Goal: Information Seeking & Learning: Learn about a topic

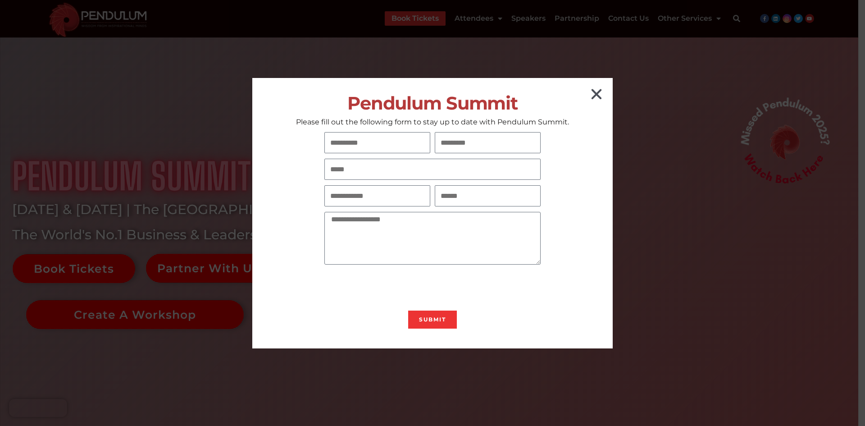
click at [594, 87] on icon "Close" at bounding box center [597, 94] width 14 height 14
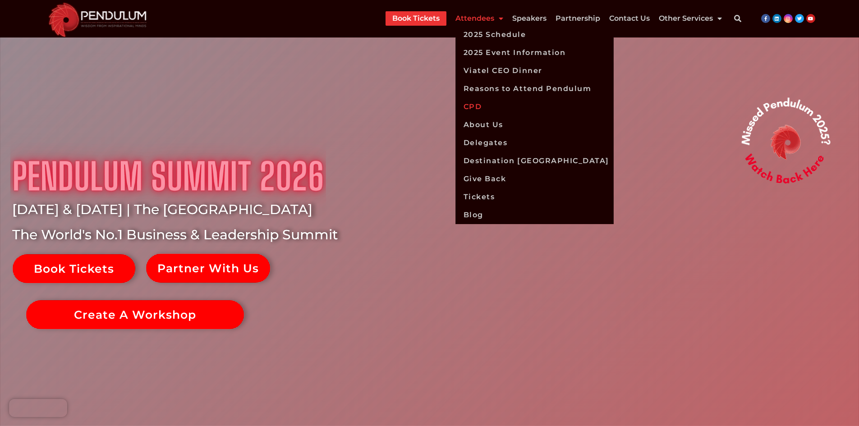
click at [489, 109] on link "CPD" at bounding box center [534, 107] width 158 height 18
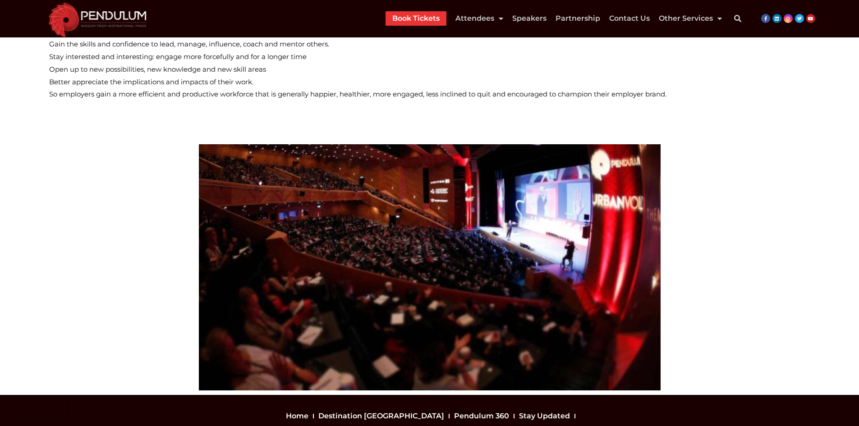
scroll to position [361, 0]
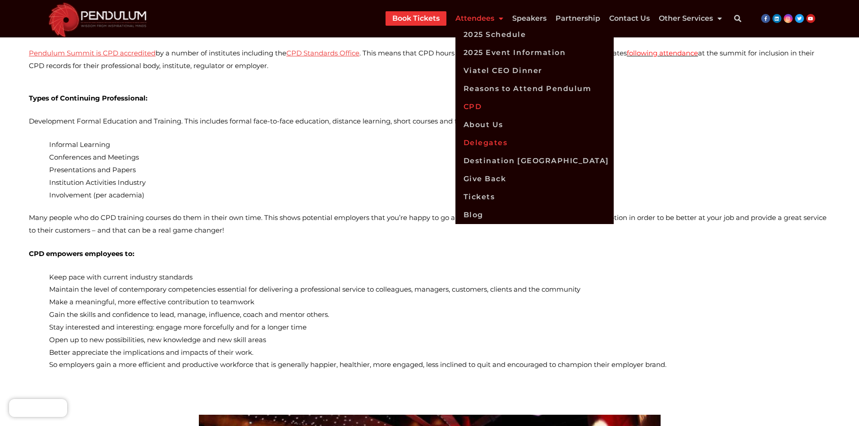
click at [471, 135] on link "Delegates" at bounding box center [534, 143] width 158 height 18
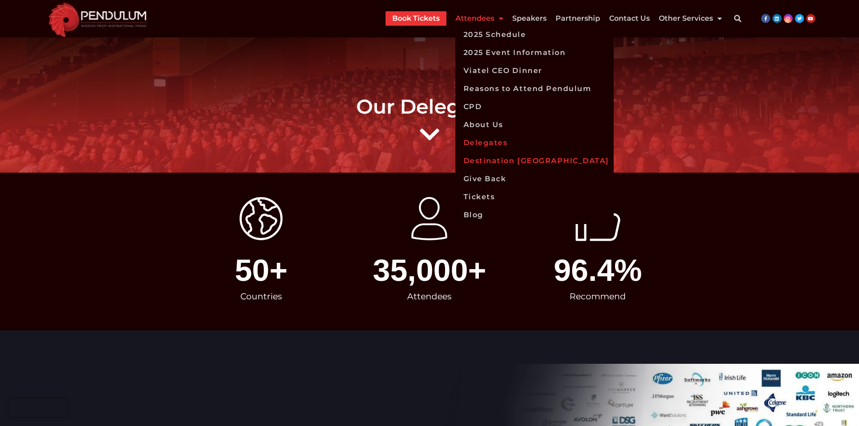
click at [480, 160] on link "Destination [GEOGRAPHIC_DATA]" at bounding box center [534, 161] width 158 height 18
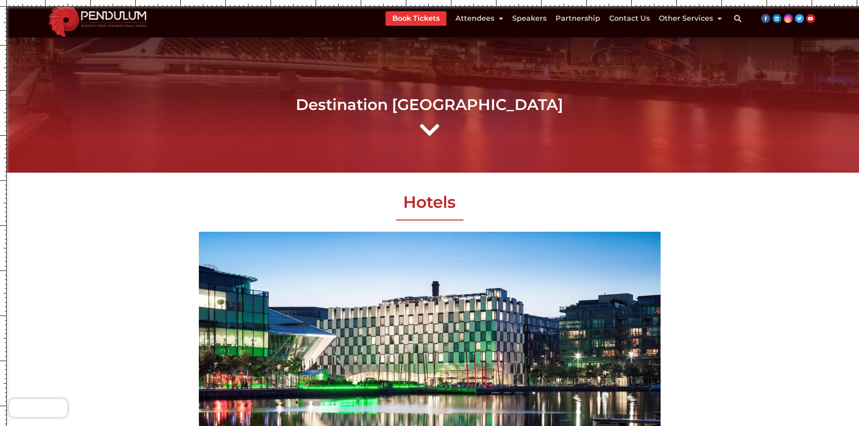
click at [0, 194] on div at bounding box center [3, 213] width 7 height 426
drag, startPoint x: 0, startPoint y: 216, endPoint x: 7, endPoint y: 218, distance: 6.9
drag, startPoint x: 1, startPoint y: 216, endPoint x: 857, endPoint y: 225, distance: 856.5
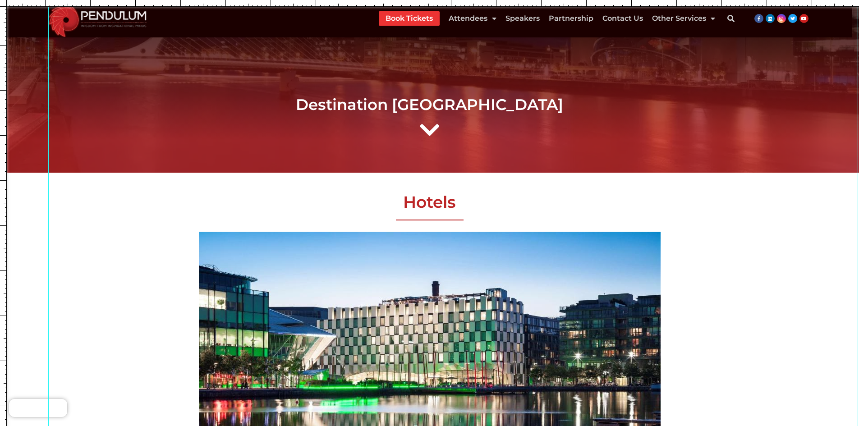
drag, startPoint x: 7, startPoint y: 224, endPoint x: 48, endPoint y: 232, distance: 41.7
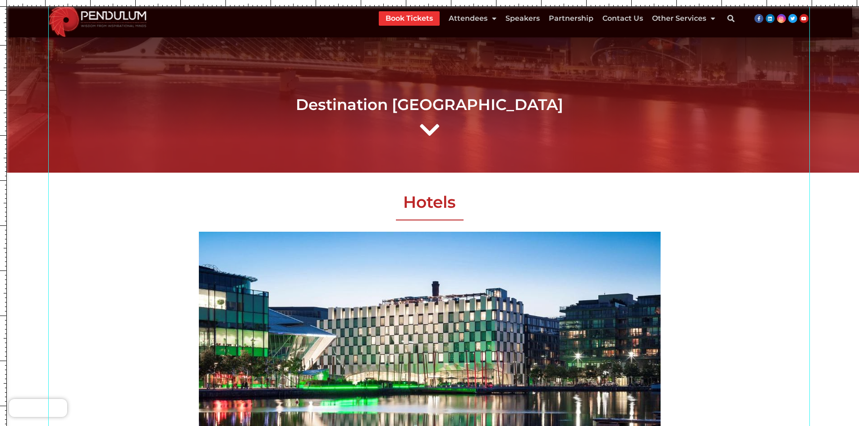
drag, startPoint x: 858, startPoint y: 208, endPoint x: 809, endPoint y: 213, distance: 48.9
drag, startPoint x: 810, startPoint y: 214, endPoint x: 865, endPoint y: 223, distance: 55.7
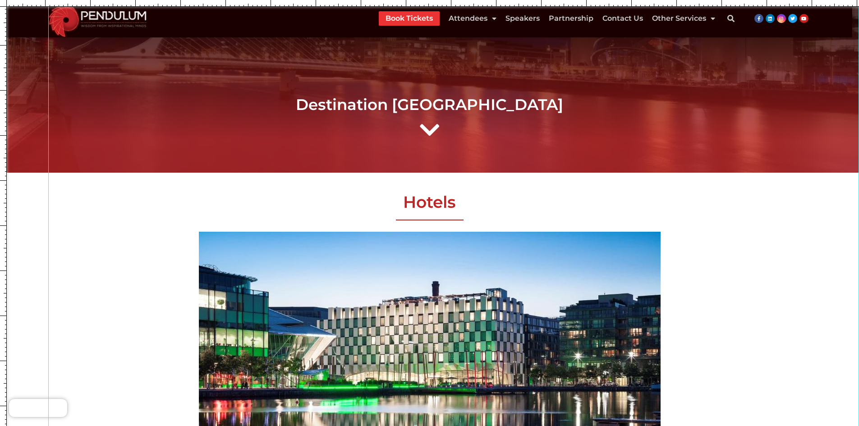
drag, startPoint x: 1, startPoint y: 221, endPoint x: 858, endPoint y: 225, distance: 857.3
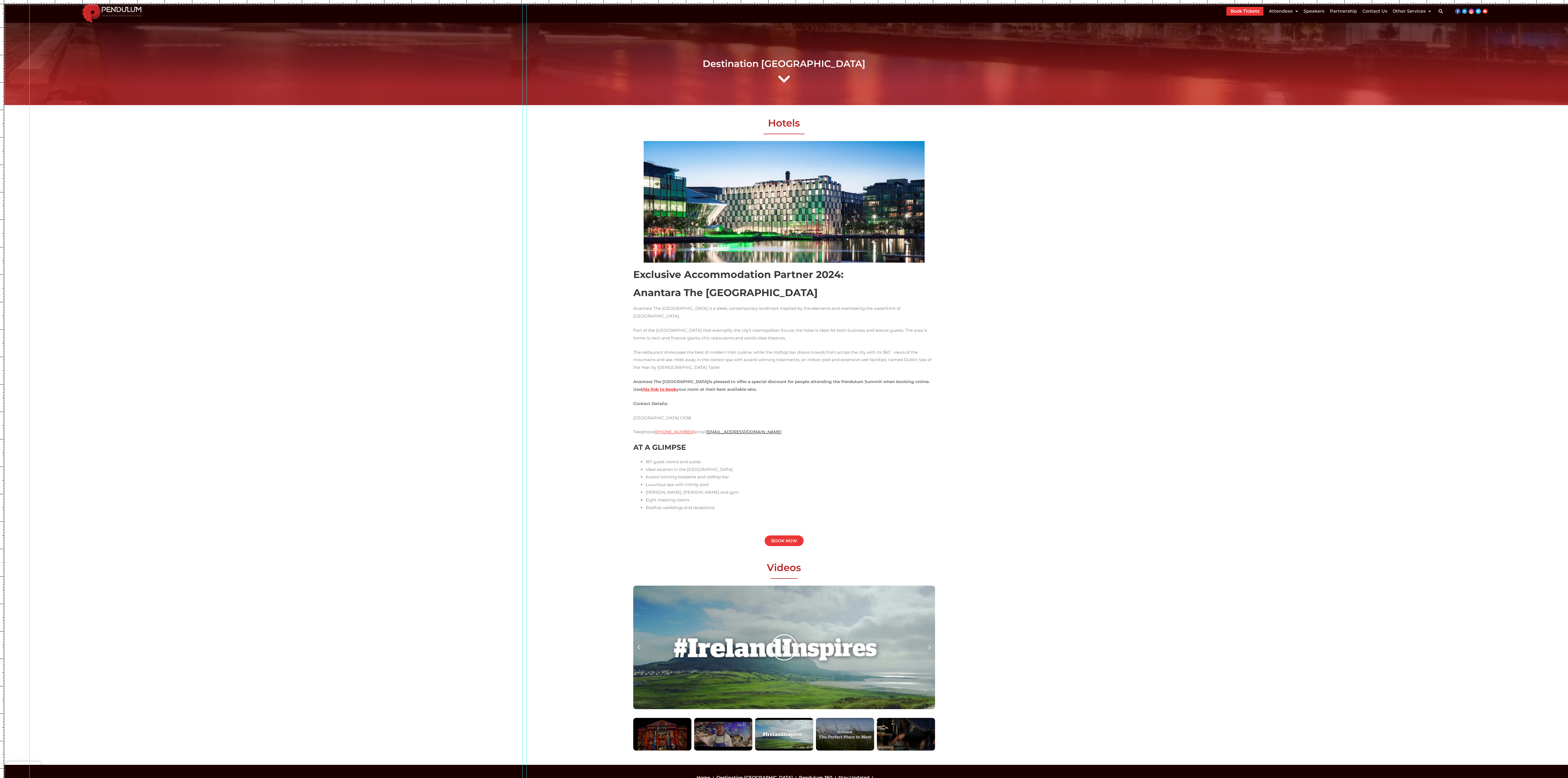
click at [522, 121] on h2 "Hotels" at bounding box center [784, 123] width 307 height 13
copy h2 "Hotels"
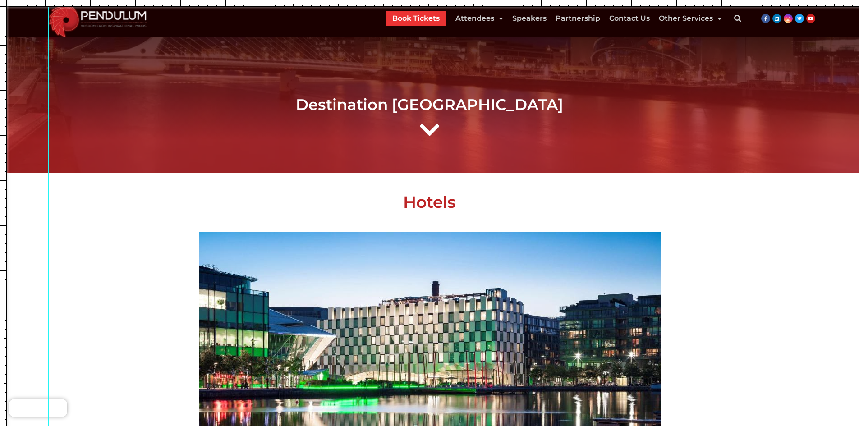
scroll to position [676, 0]
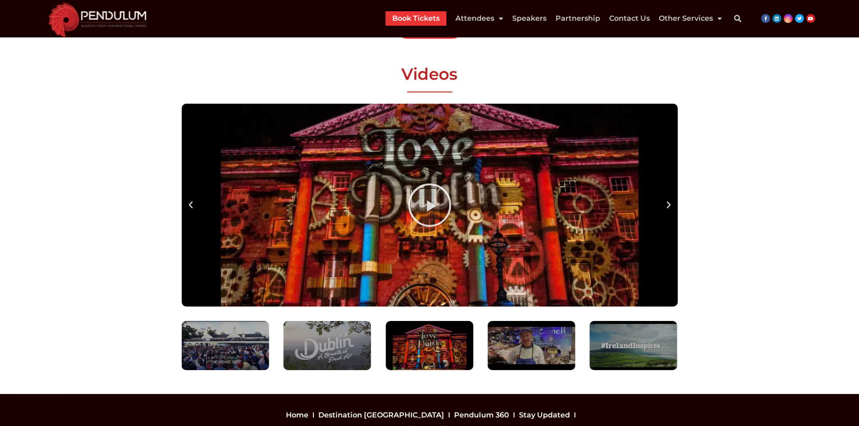
scroll to position [947, 0]
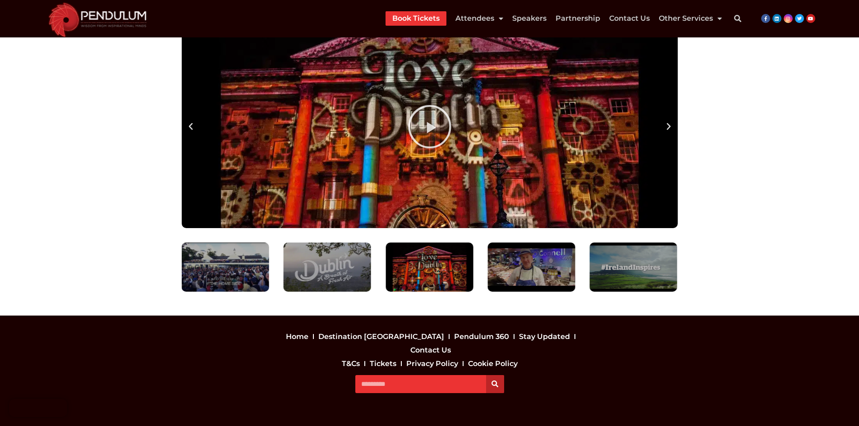
click at [419, 126] on icon "maxresdefault" at bounding box center [429, 126] width 45 height 45
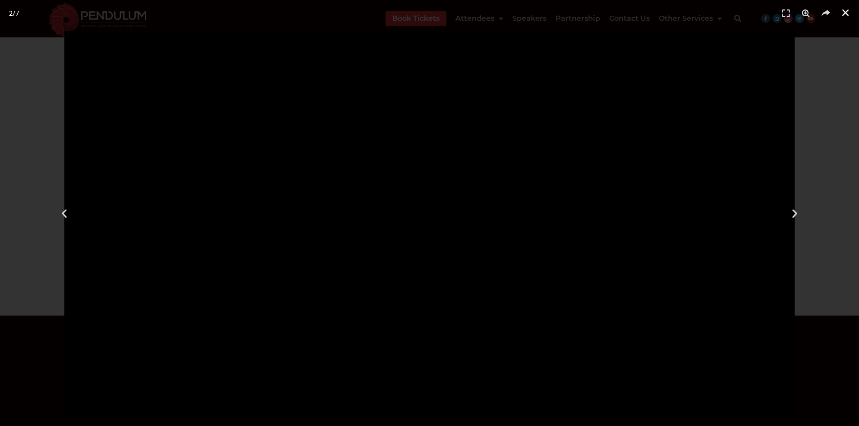
click at [846, 11] on icon "Close (Esc)" at bounding box center [845, 12] width 9 height 9
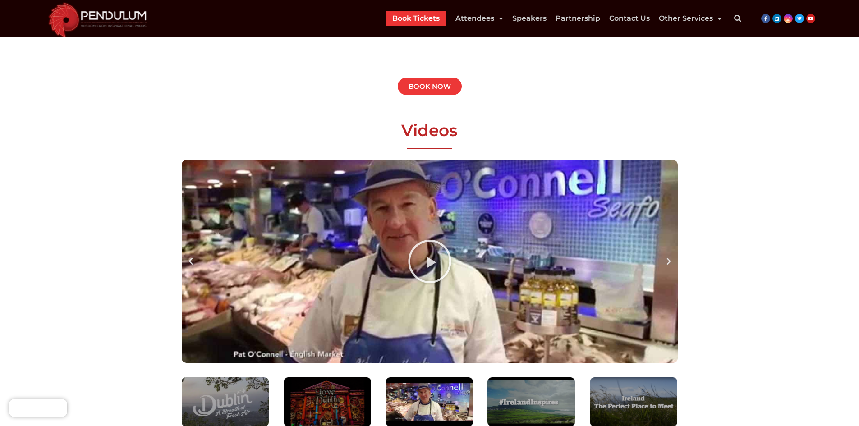
scroll to position [811, 0]
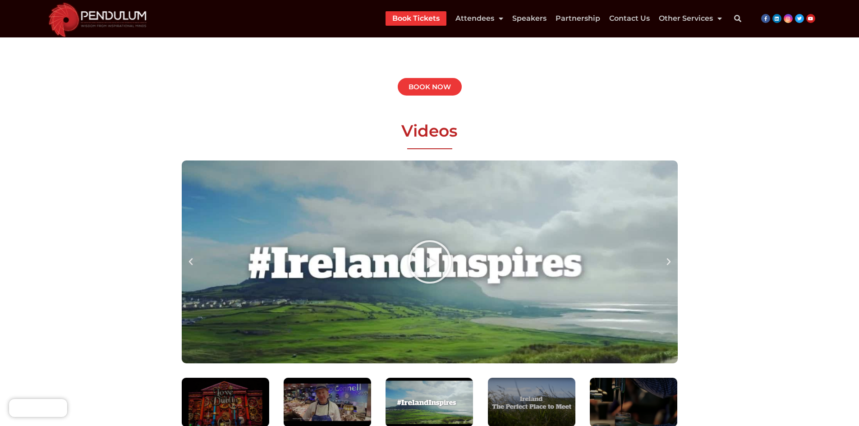
click at [412, 266] on icon "maxresdefault (1)" at bounding box center [429, 261] width 45 height 45
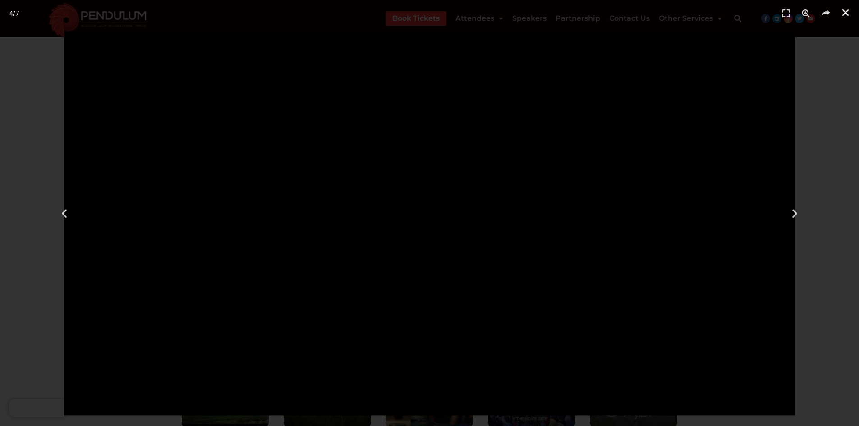
click at [841, 11] on icon "Close (Esc)" at bounding box center [845, 12] width 9 height 9
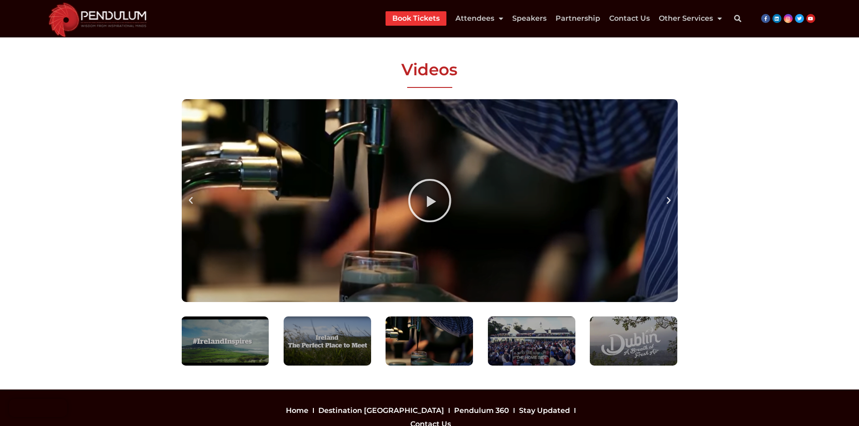
scroll to position [856, 0]
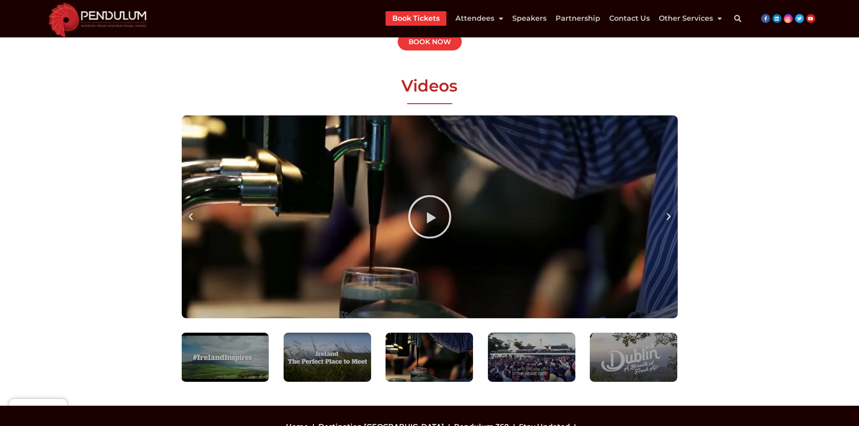
click at [410, 81] on h2 "Videos" at bounding box center [429, 85] width 505 height 21
copy h2 "Videos"
click at [358, 96] on h2 "Videos" at bounding box center [429, 85] width 505 height 21
click at [420, 206] on icon "Screenshot_2" at bounding box center [429, 216] width 45 height 45
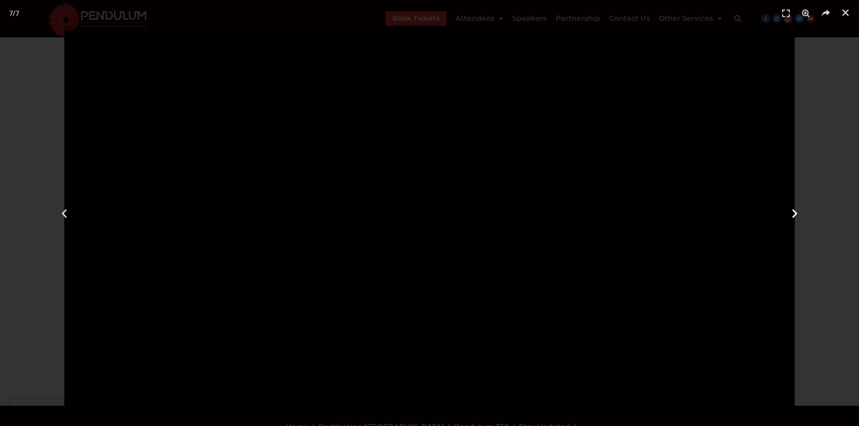
click at [776, 48] on div "Next" at bounding box center [794, 213] width 129 height 426
click at [51, 64] on div "Previous" at bounding box center [64, 213] width 129 height 426
click at [844, 13] on icon "Close (Esc)" at bounding box center [845, 12] width 9 height 9
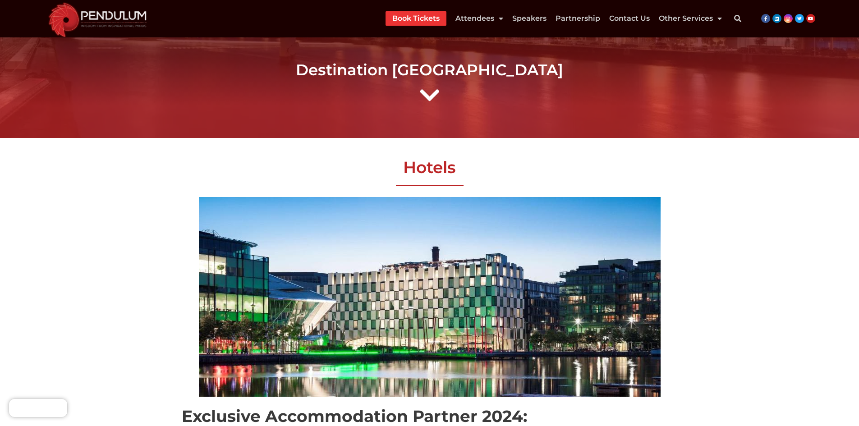
scroll to position [90, 0]
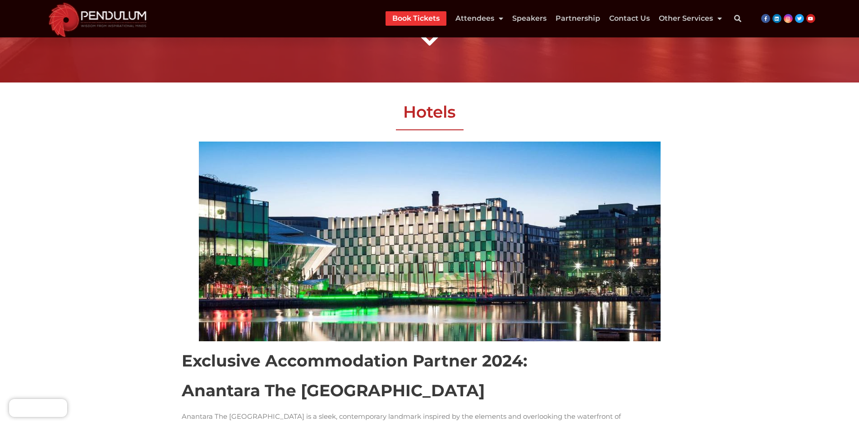
click at [422, 106] on h2 "Hotels" at bounding box center [429, 111] width 505 height 21
copy h2 "Hotels"
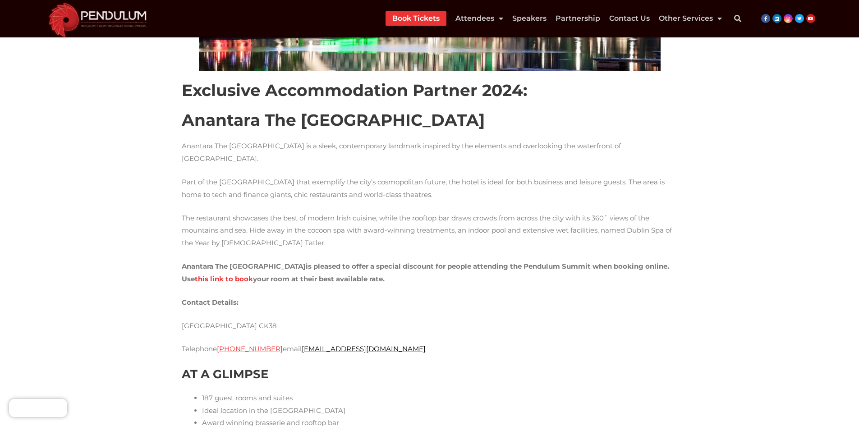
scroll to position [631, 0]
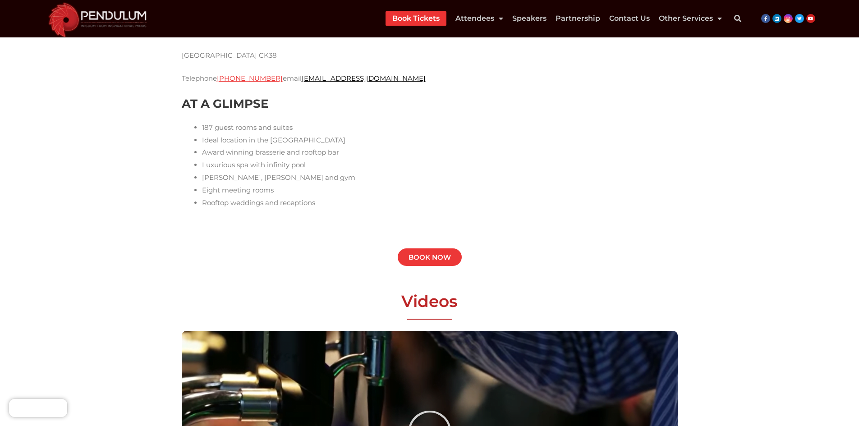
click at [421, 256] on span "BOOK NOW" at bounding box center [429, 257] width 42 height 7
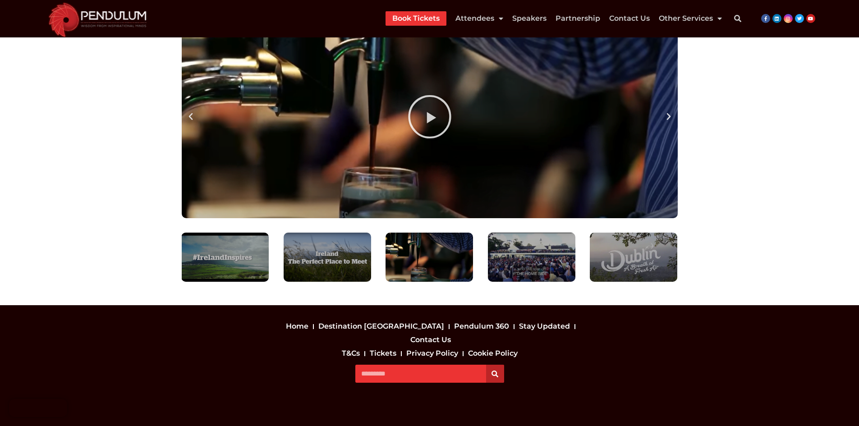
scroll to position [956, 0]
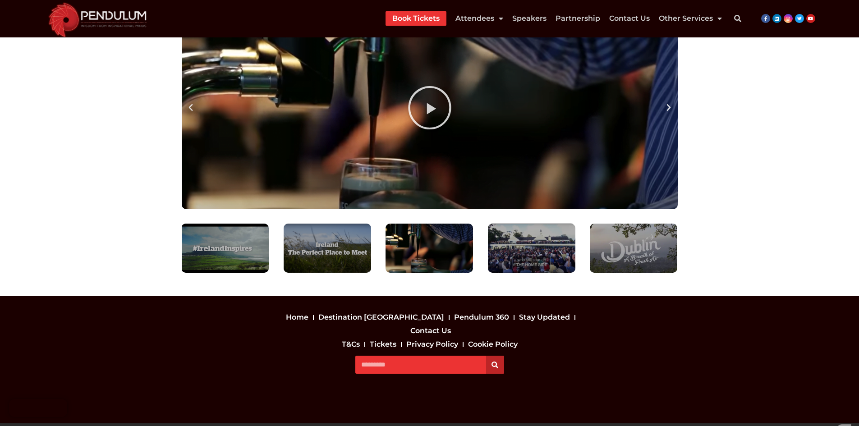
click at [671, 107] on icon "Next slide" at bounding box center [668, 107] width 9 height 9
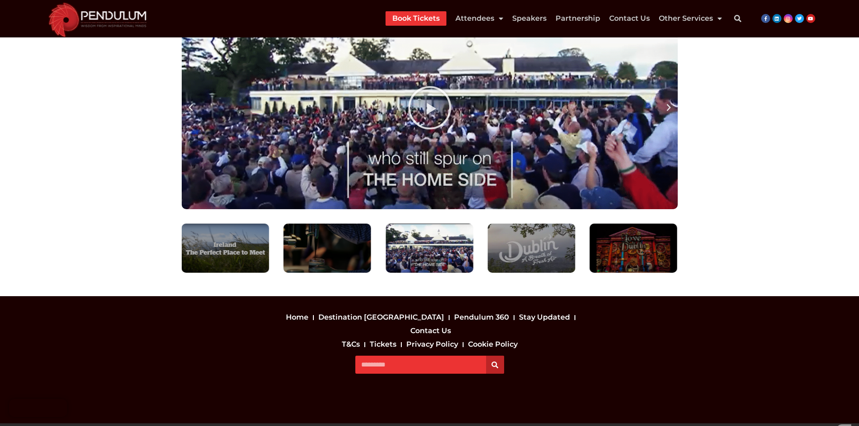
click at [671, 107] on icon "Next slide" at bounding box center [668, 107] width 9 height 9
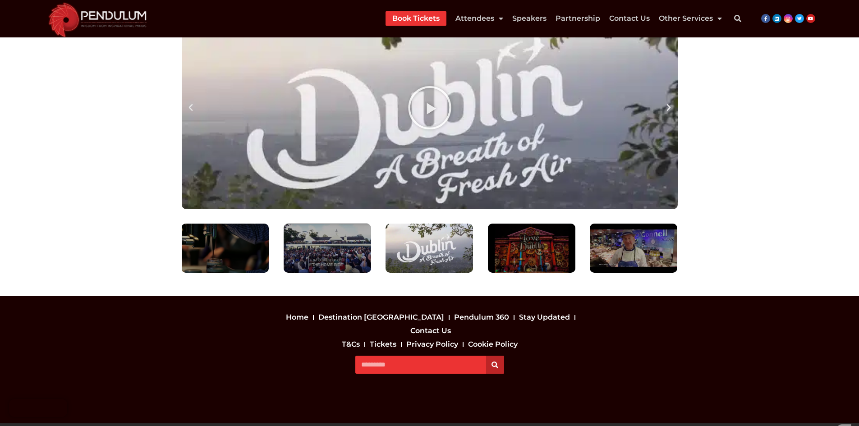
click at [671, 107] on icon "Next slide" at bounding box center [668, 107] width 9 height 9
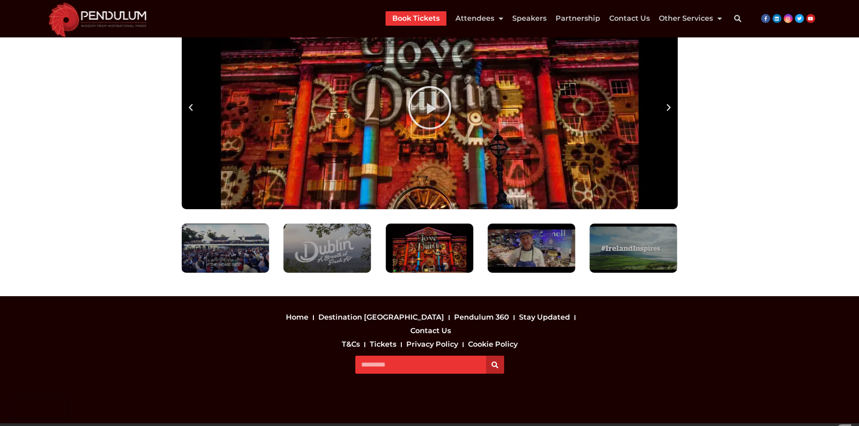
click at [665, 103] on icon "Next slide" at bounding box center [668, 107] width 9 height 9
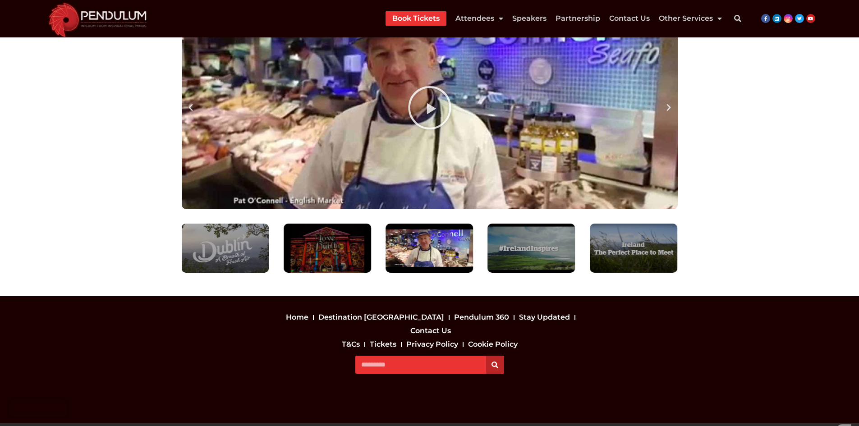
click at [668, 115] on div "Play" at bounding box center [430, 107] width 496 height 203
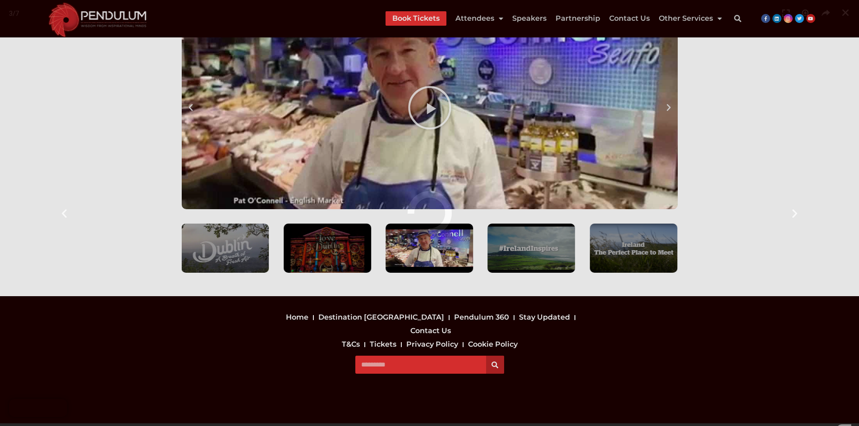
click at [668, 115] on div "3 / 7" at bounding box center [429, 213] width 859 height 426
click at [668, 115] on div "3 / 7 Next Previous" at bounding box center [429, 213] width 859 height 426
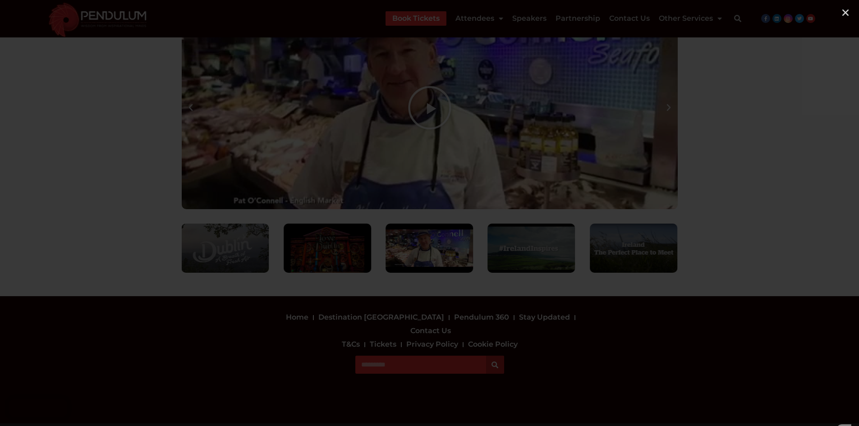
click at [668, 115] on div at bounding box center [429, 213] width 859 height 426
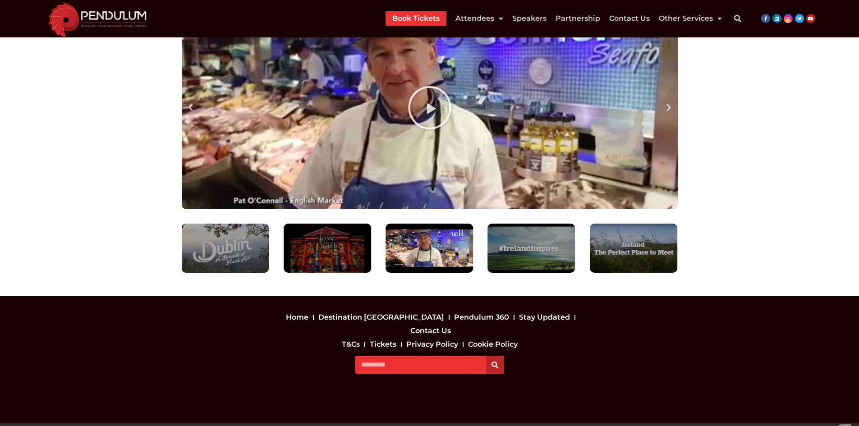
click at [666, 108] on icon "Next slide" at bounding box center [668, 107] width 9 height 9
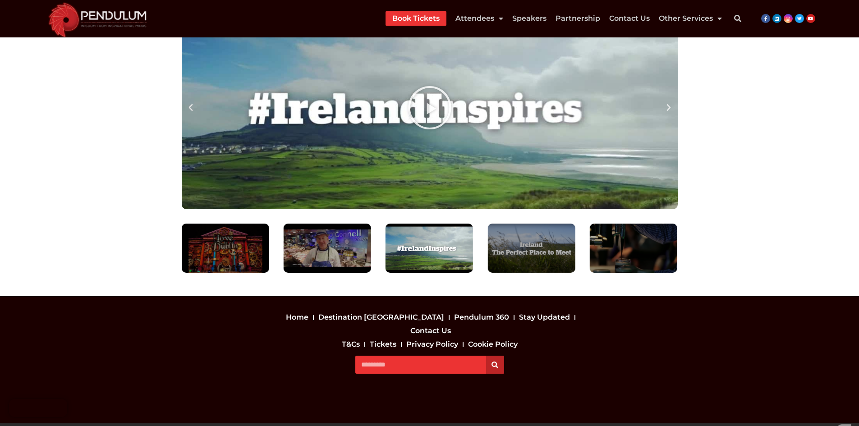
click at [666, 108] on icon "Next slide" at bounding box center [668, 107] width 9 height 9
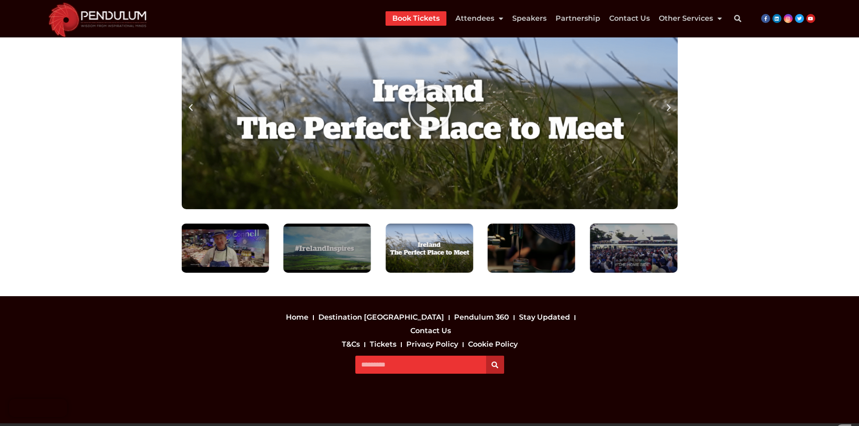
click at [666, 108] on icon "Next slide" at bounding box center [668, 107] width 9 height 9
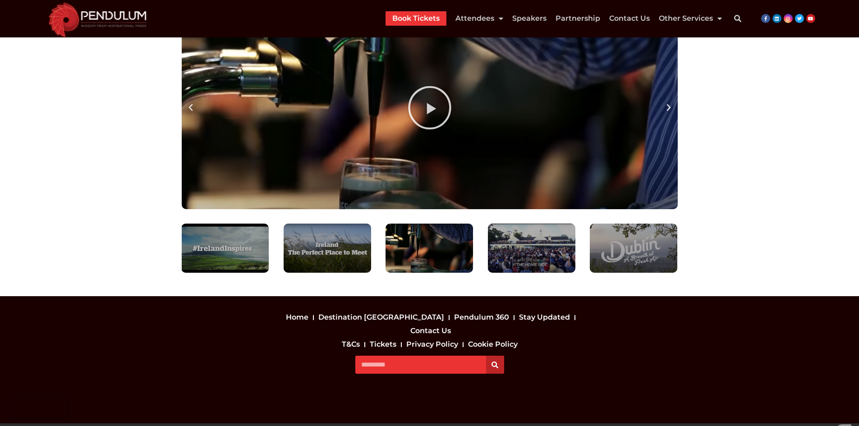
click at [187, 98] on div "Play" at bounding box center [430, 107] width 496 height 203
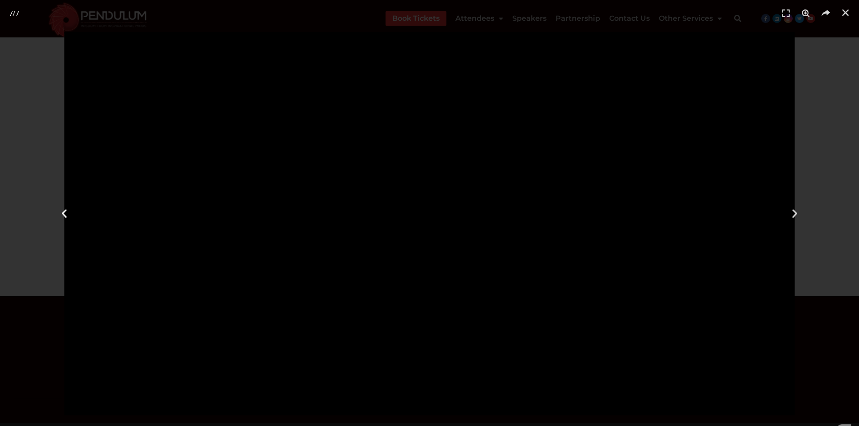
click at [43, 40] on div "Previous" at bounding box center [64, 213] width 129 height 426
click at [846, 10] on icon "Close (Esc)" at bounding box center [845, 12] width 9 height 9
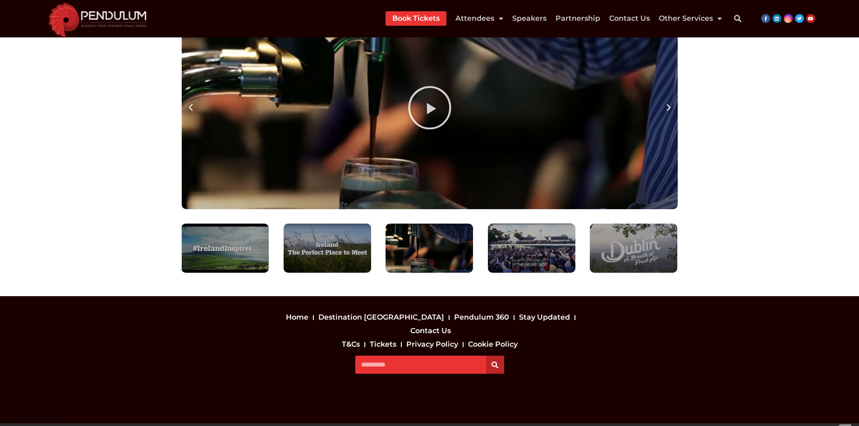
click at [190, 106] on icon "Previous slide" at bounding box center [190, 107] width 9 height 9
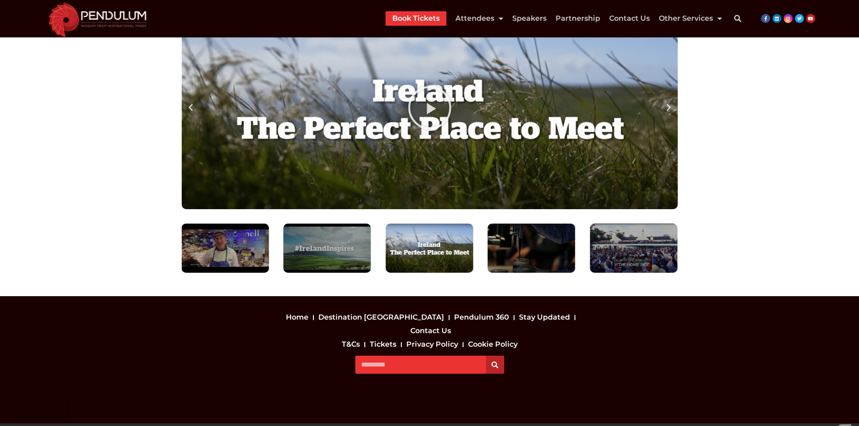
click at [190, 106] on icon "Previous slide" at bounding box center [190, 107] width 9 height 9
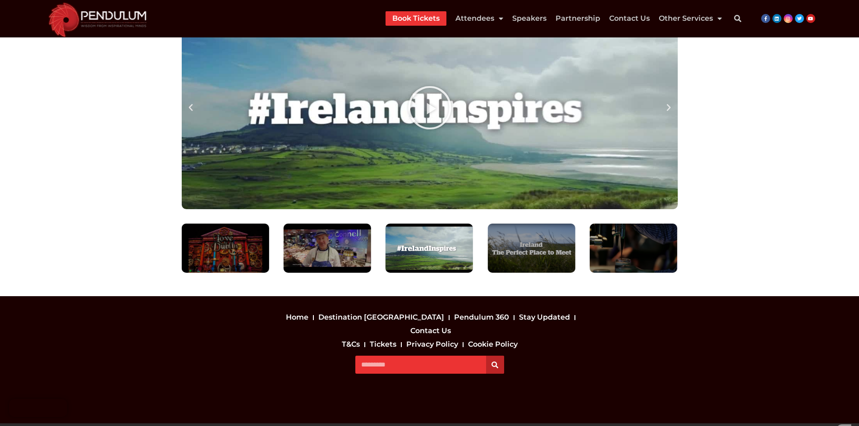
click at [535, 245] on div "5 / 7" at bounding box center [531, 248] width 87 height 49
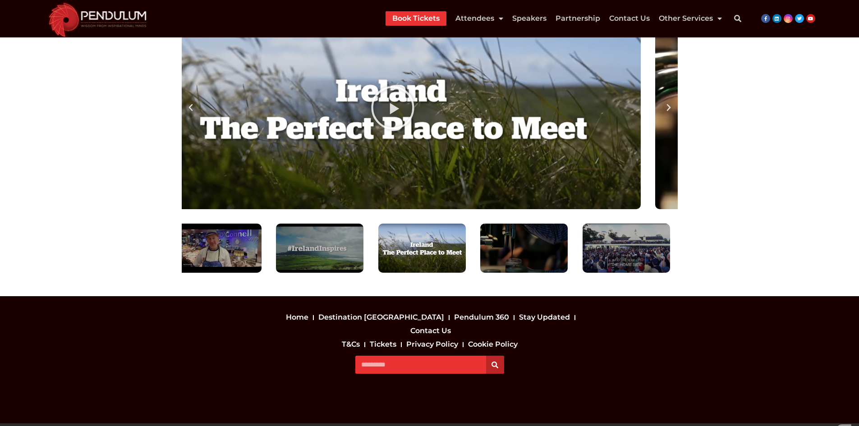
click at [298, 135] on div "Play" at bounding box center [393, 107] width 496 height 203
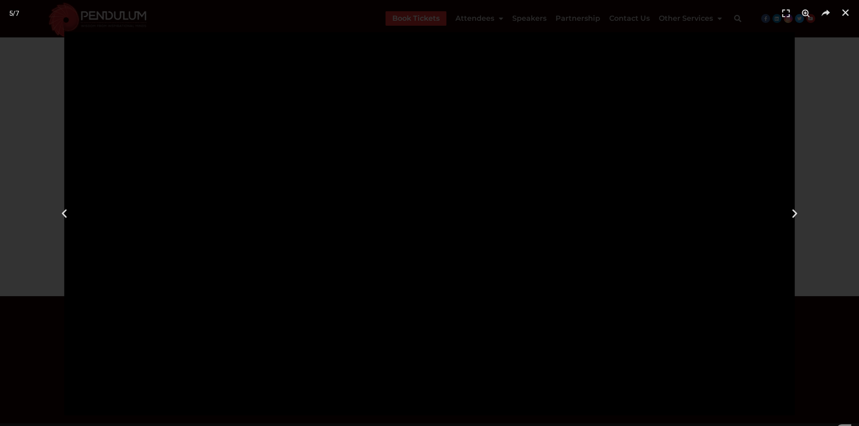
click at [842, 5] on header "5 / 7" at bounding box center [429, 13] width 859 height 27
click at [844, 14] on icon "Close (Esc)" at bounding box center [845, 12] width 9 height 9
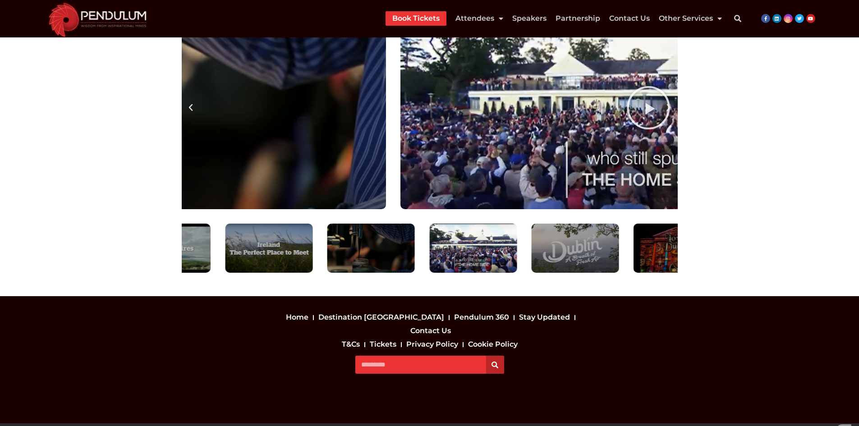
click at [215, 153] on div "Play" at bounding box center [138, 107] width 496 height 203
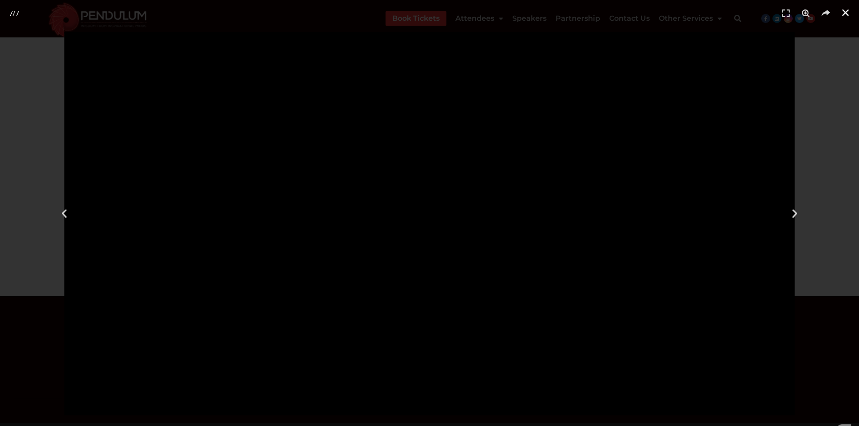
click at [846, 10] on icon "Close (Esc)" at bounding box center [845, 12] width 9 height 9
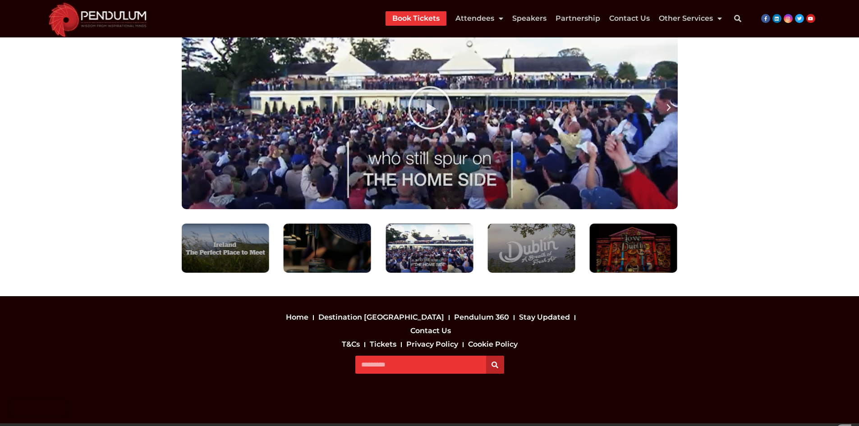
click at [529, 242] on div "1 / 7" at bounding box center [531, 248] width 87 height 49
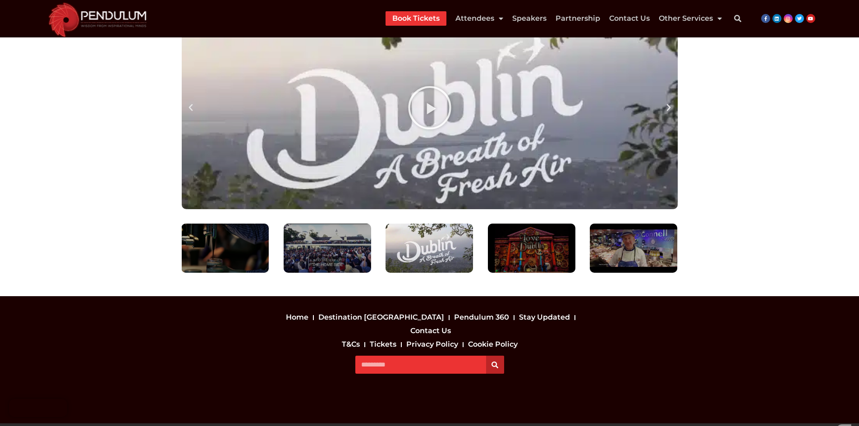
click at [549, 259] on div "2 / 7" at bounding box center [531, 248] width 87 height 49
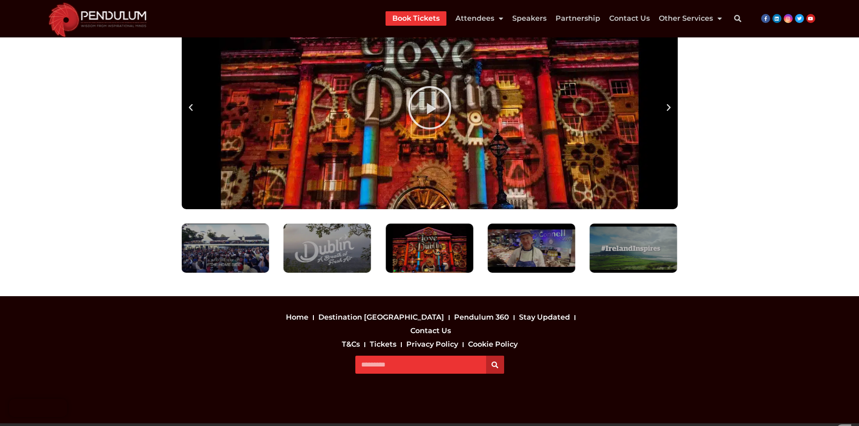
drag, startPoint x: 549, startPoint y: 215, endPoint x: 527, endPoint y: 183, distance: 38.9
click at [515, 254] on div "3 / 7" at bounding box center [531, 248] width 87 height 49
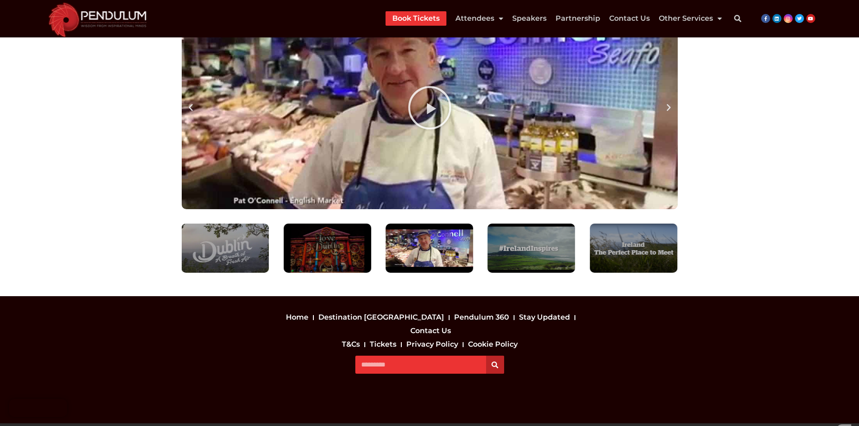
click at [439, 112] on icon "maxresdefault" at bounding box center [429, 107] width 45 height 45
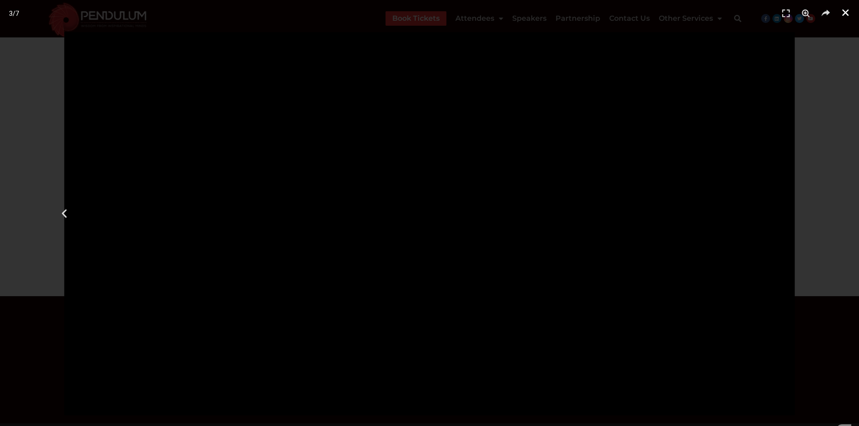
click at [847, 13] on icon "Close (Esc)" at bounding box center [845, 12] width 9 height 9
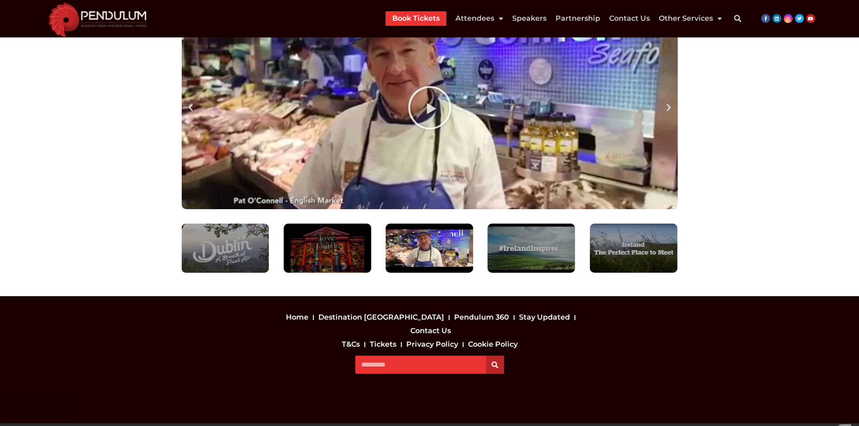
click at [501, 257] on div "4 / 7" at bounding box center [531, 248] width 87 height 49
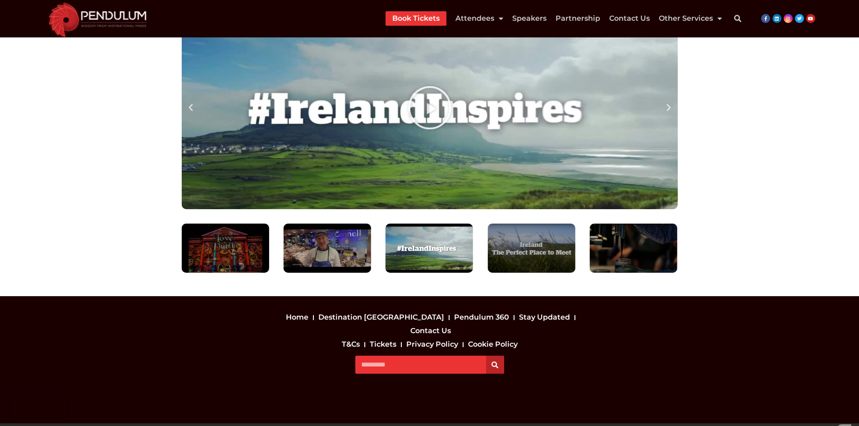
click at [427, 113] on icon "maxresdefault (1)" at bounding box center [429, 107] width 45 height 45
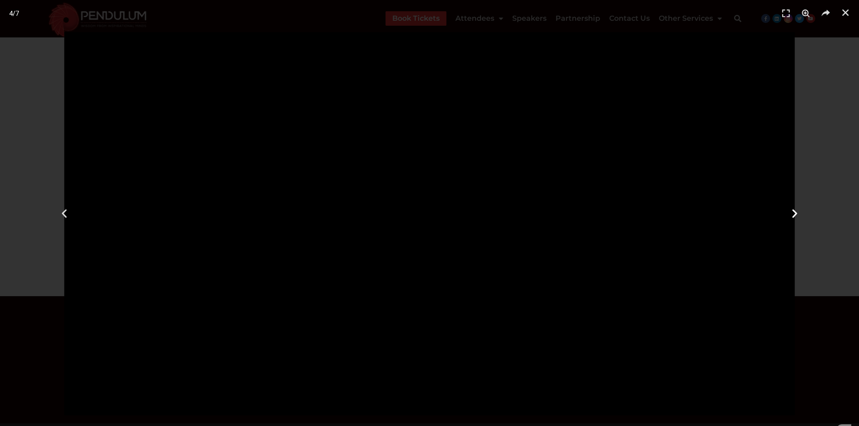
click at [786, 41] on div "Next" at bounding box center [794, 213] width 129 height 426
click at [118, 87] on div "Previous" at bounding box center [64, 213] width 129 height 426
click at [845, 18] on link "Close (Esc)" at bounding box center [845, 13] width 14 height 14
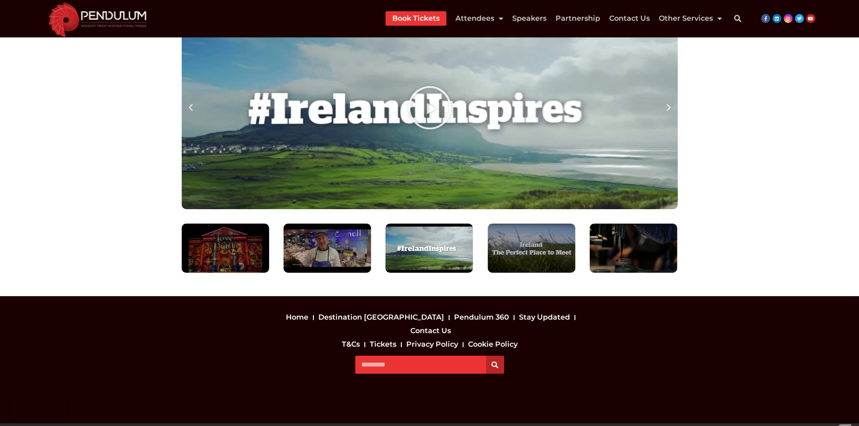
click at [430, 114] on icon "maxresdefault (1)" at bounding box center [429, 107] width 45 height 45
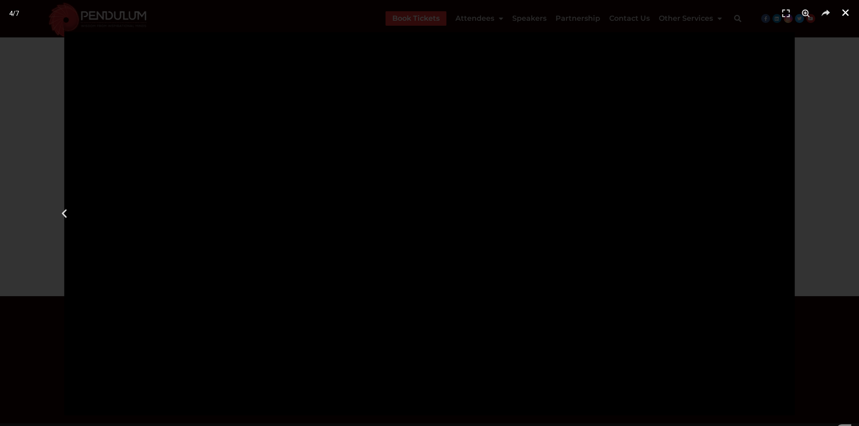
click at [842, 15] on icon "Close (Esc)" at bounding box center [845, 12] width 9 height 9
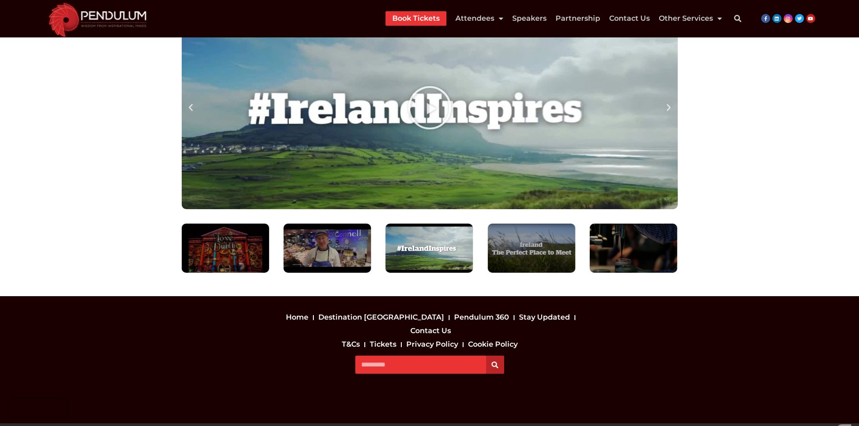
click at [543, 247] on div "5 / 7" at bounding box center [531, 248] width 87 height 49
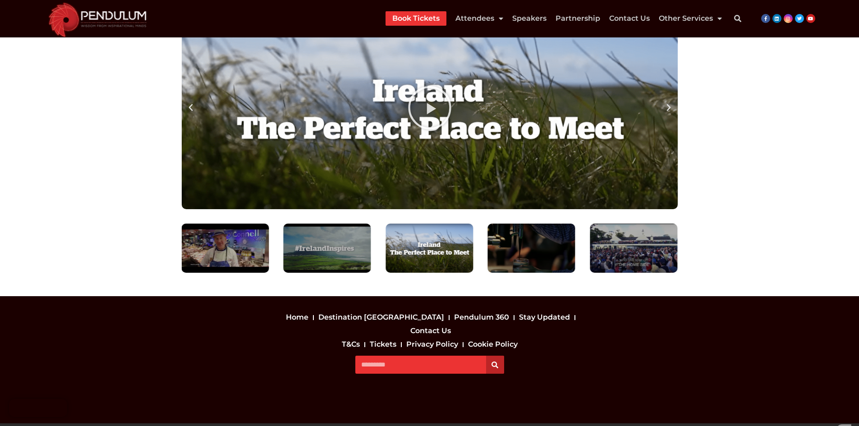
click at [577, 152] on div "Play" at bounding box center [430, 107] width 496 height 203
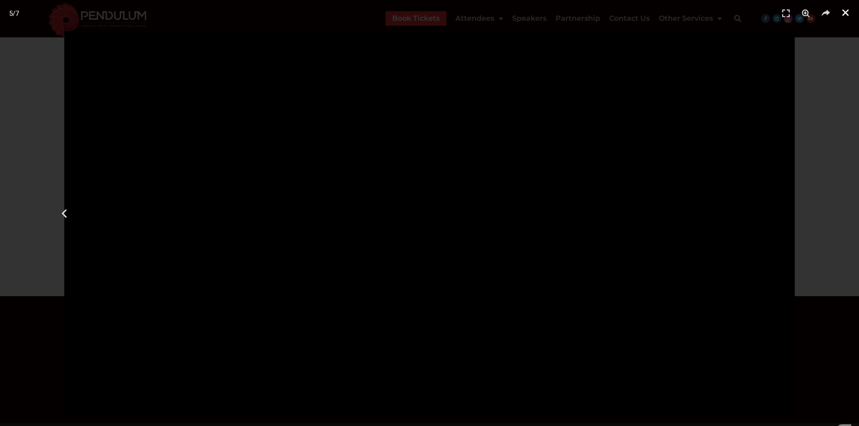
click at [840, 14] on link "Close (Esc)" at bounding box center [845, 13] width 14 height 14
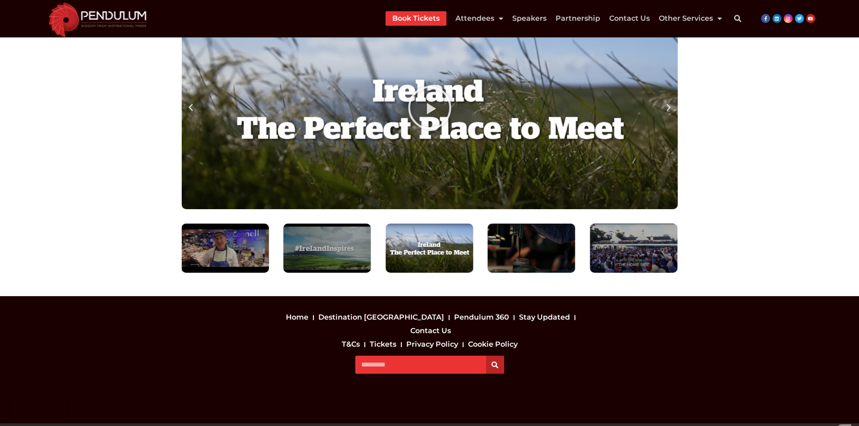
click at [520, 265] on div "6 / 7" at bounding box center [531, 248] width 87 height 49
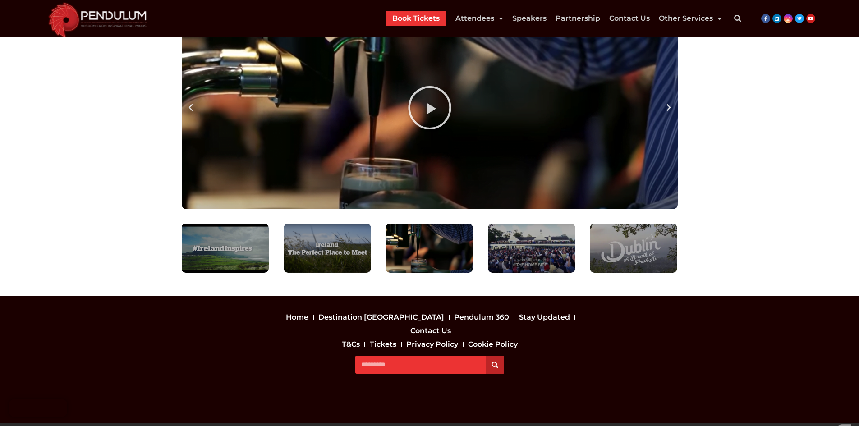
click at [420, 111] on icon "Screenshot_2" at bounding box center [429, 107] width 45 height 45
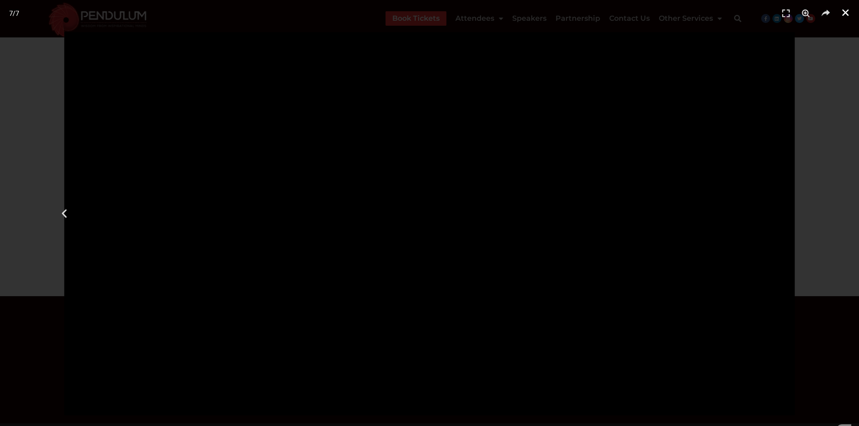
click at [841, 16] on icon "Close (Esc)" at bounding box center [845, 12] width 9 height 9
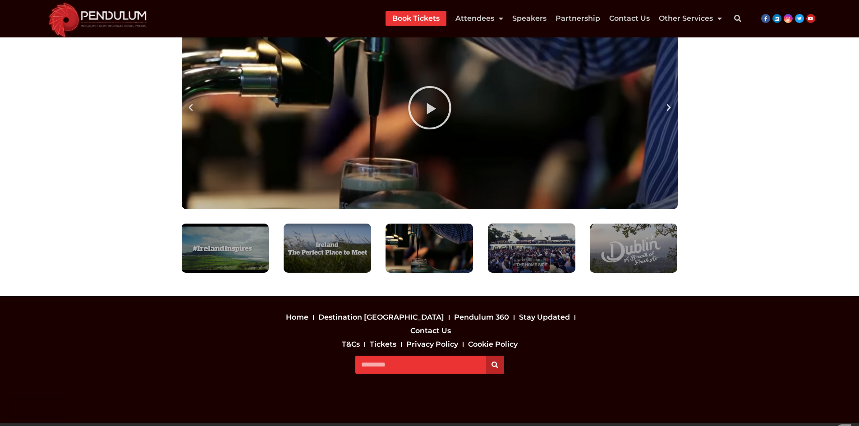
click at [520, 247] on div "7 / 7" at bounding box center [531, 248] width 87 height 49
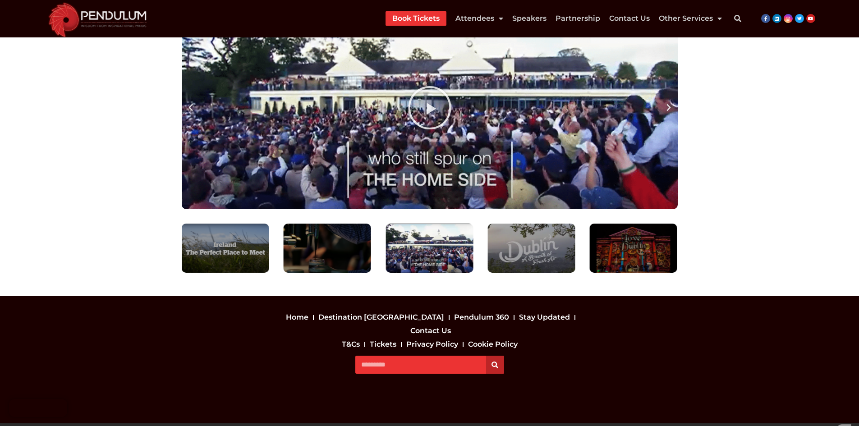
click at [453, 101] on div "Play" at bounding box center [430, 107] width 496 height 203
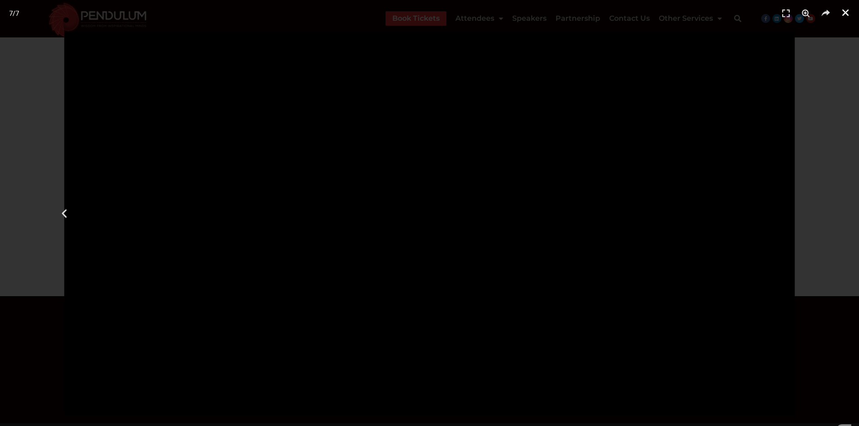
click at [851, 14] on link "Close (Esc)" at bounding box center [845, 13] width 14 height 14
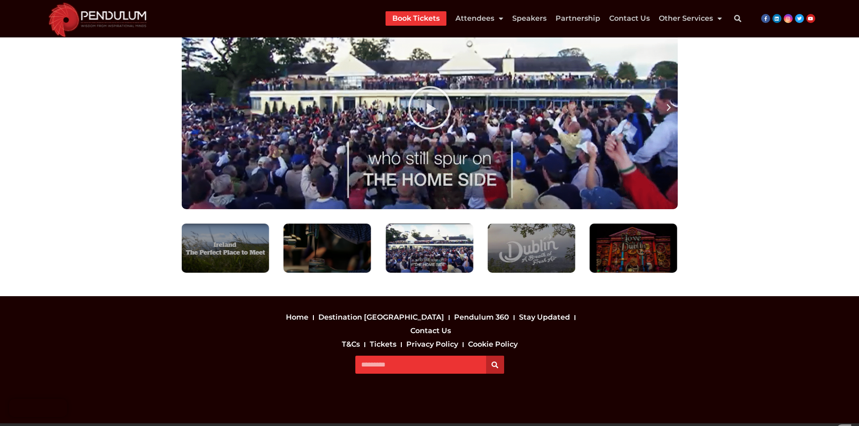
click at [681, 137] on div "Play Play Play Play Play Play Play Play Play Play Play Play Play" at bounding box center [429, 139] width 505 height 275
click at [619, 246] on div "2 / 7" at bounding box center [633, 248] width 87 height 49
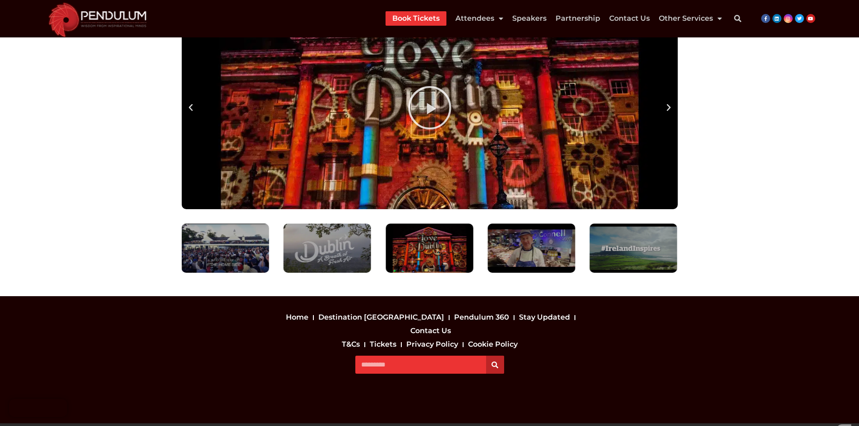
click at [375, 252] on div "Slides Slides" at bounding box center [430, 248] width 496 height 49
click at [319, 252] on div "1 / 7" at bounding box center [327, 248] width 87 height 49
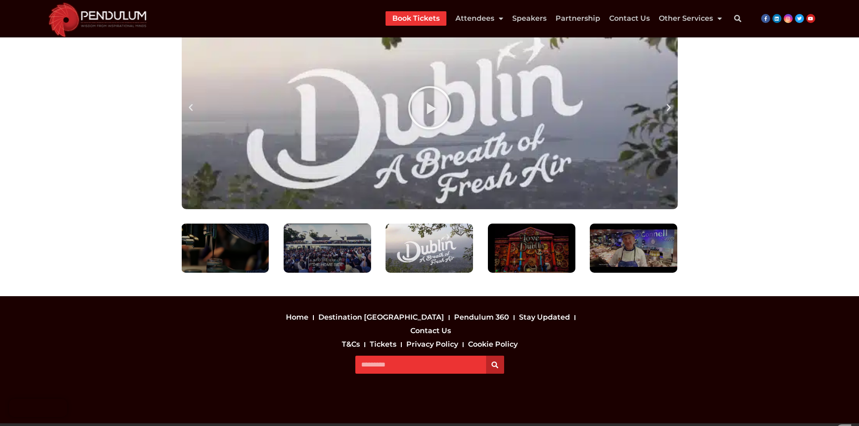
click at [526, 261] on div "2 / 7" at bounding box center [531, 248] width 87 height 49
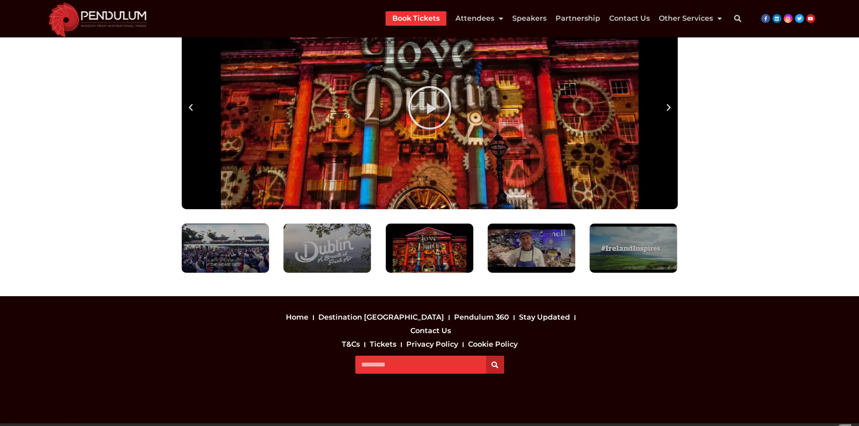
click at [531, 259] on div "3 / 7" at bounding box center [531, 248] width 87 height 49
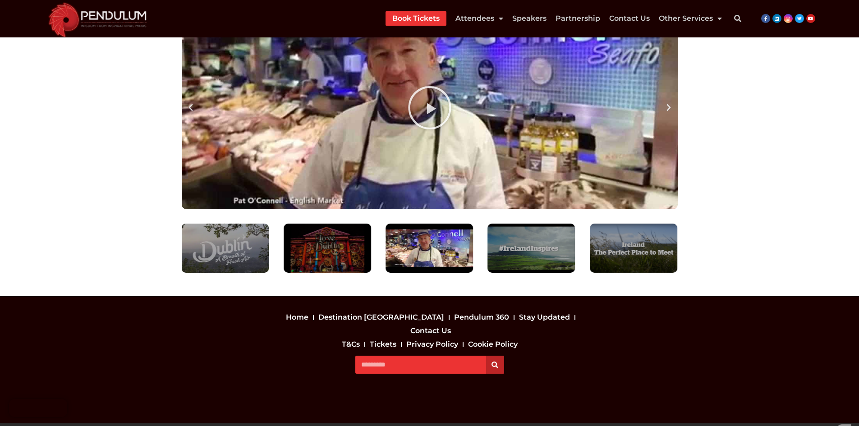
click at [531, 259] on div "4 / 7" at bounding box center [531, 248] width 87 height 49
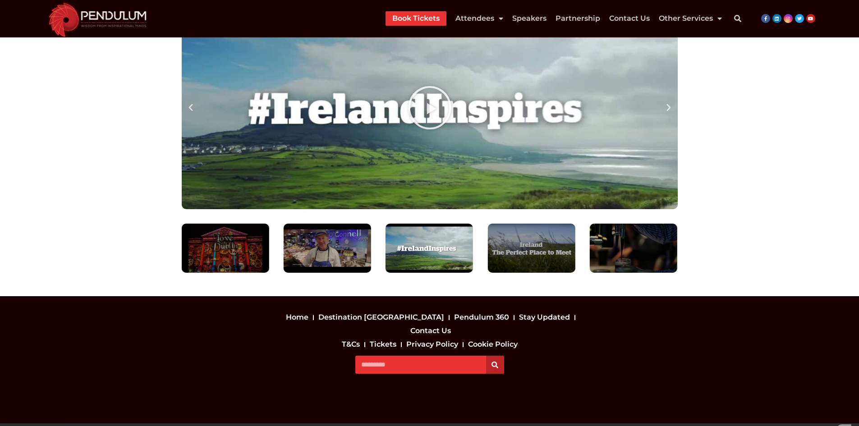
click at [531, 259] on div "5 / 7" at bounding box center [531, 248] width 87 height 49
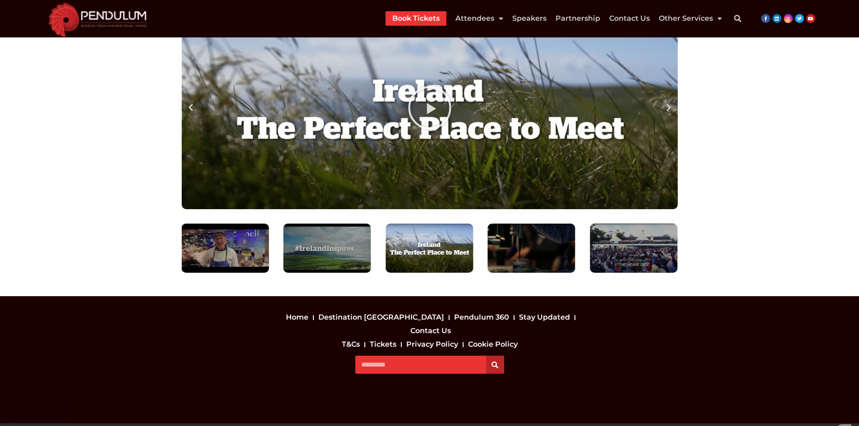
click at [531, 259] on div "6 / 7" at bounding box center [531, 248] width 87 height 49
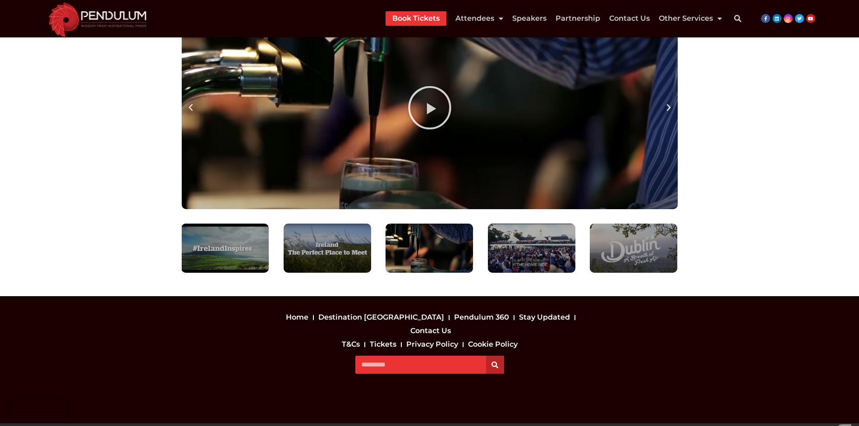
click at [531, 259] on div "7 / 7" at bounding box center [531, 248] width 87 height 49
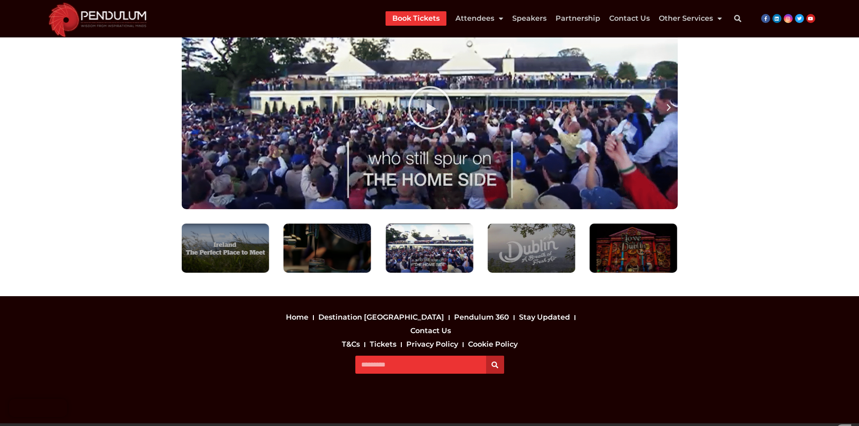
click at [509, 245] on div "1 / 7" at bounding box center [531, 248] width 87 height 49
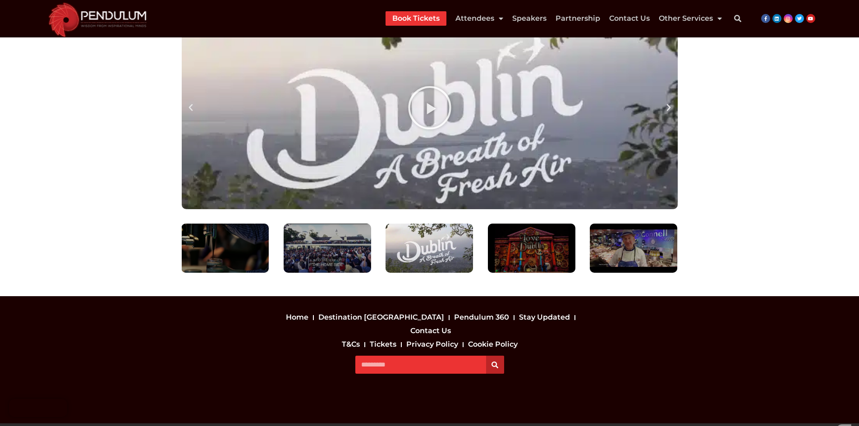
click at [442, 113] on icon "sddefault" at bounding box center [429, 107] width 45 height 45
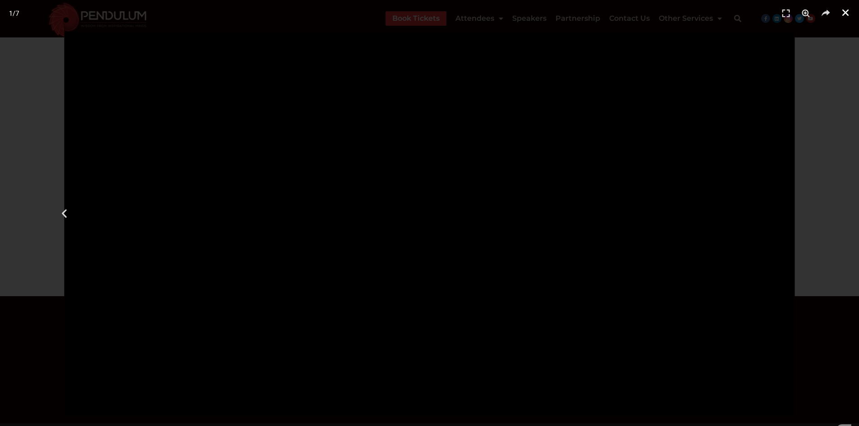
click at [851, 9] on link "Close (Esc)" at bounding box center [845, 13] width 14 height 14
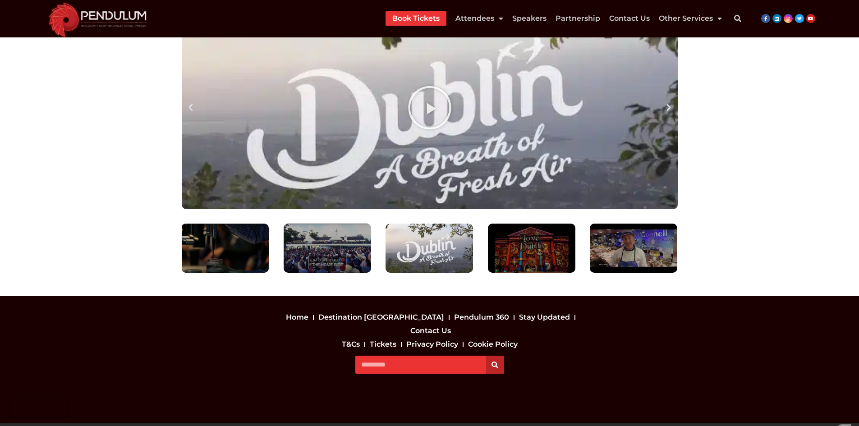
click at [513, 266] on div "2 / 7" at bounding box center [531, 248] width 87 height 49
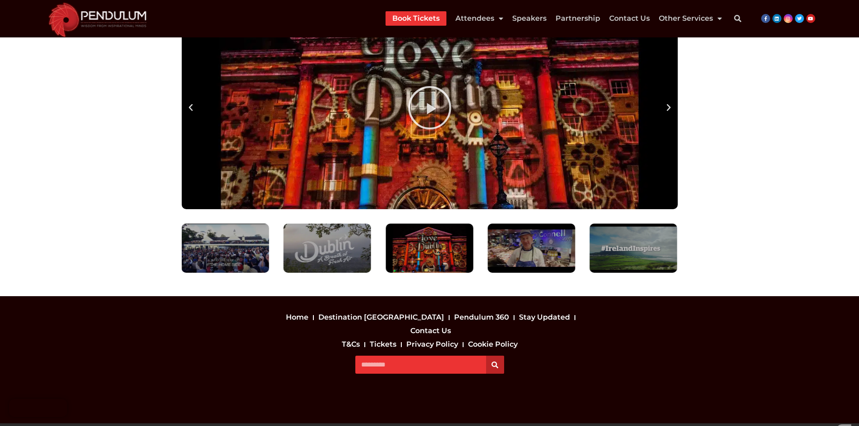
click at [407, 134] on div "Play" at bounding box center [430, 107] width 496 height 203
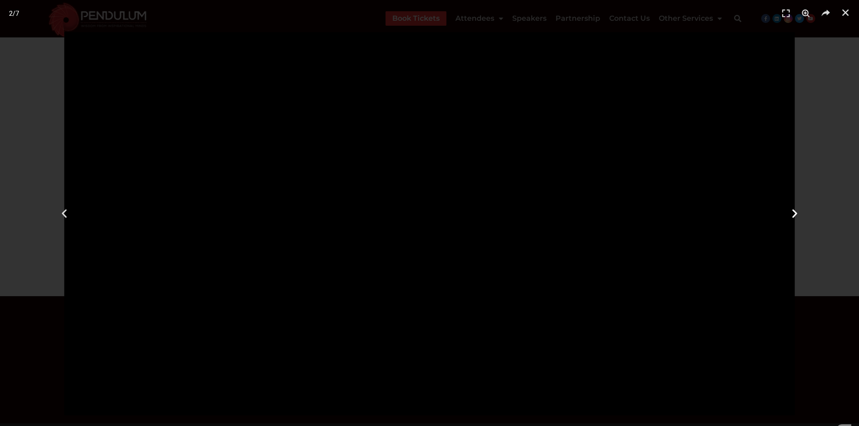
drag, startPoint x: 768, startPoint y: 50, endPoint x: 777, endPoint y: 52, distance: 9.1
click at [776, 52] on div "Next" at bounding box center [794, 213] width 129 height 426
click at [79, 78] on div "Previous" at bounding box center [64, 213] width 129 height 426
click at [846, 13] on icon "Close (Esc)" at bounding box center [845, 12] width 9 height 9
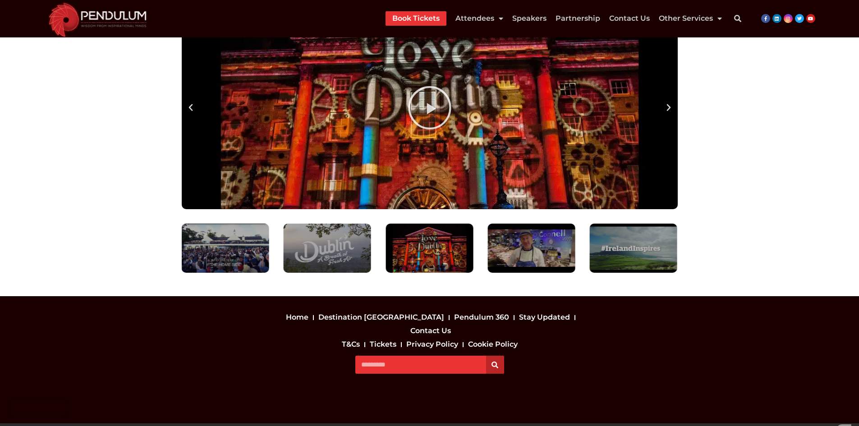
scroll to position [820, 0]
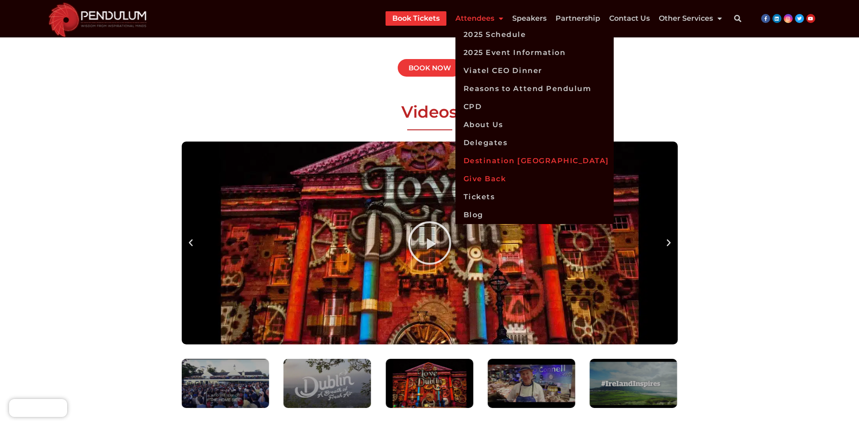
click at [487, 182] on link "Give Back" at bounding box center [534, 179] width 158 height 18
